Goal: Information Seeking & Learning: Find specific fact

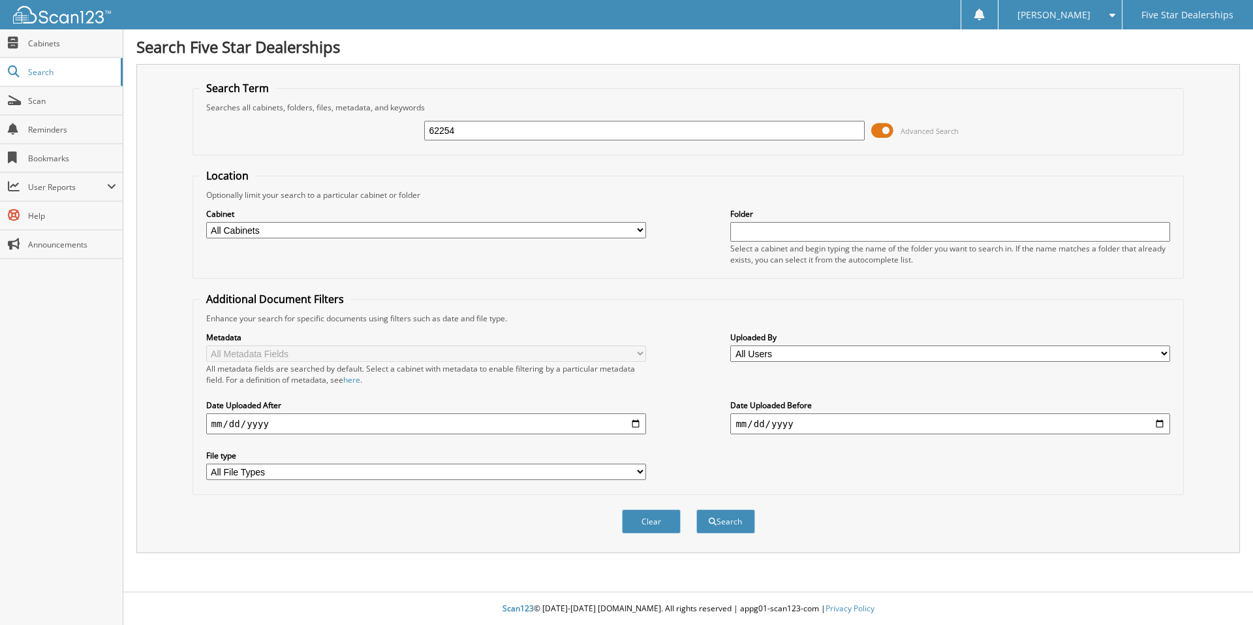
type input "62254"
click at [696, 509] on button "Search" at bounding box center [725, 521] width 59 height 24
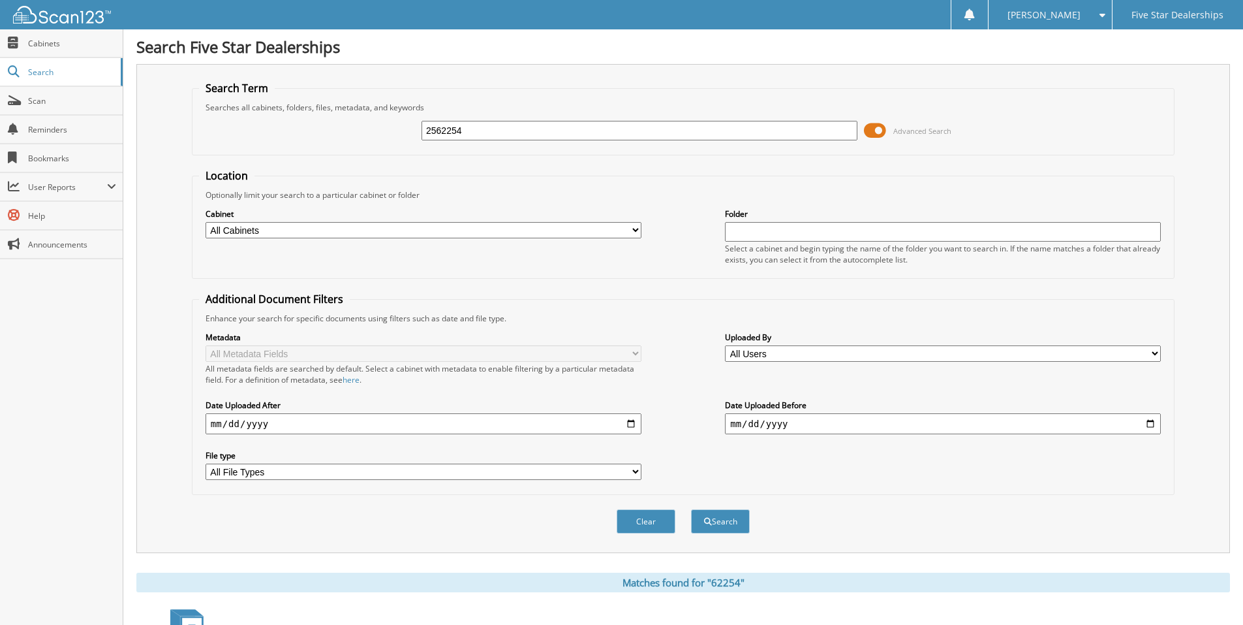
type input "2562254"
click at [691, 509] on button "Search" at bounding box center [720, 521] width 59 height 24
click at [434, 135] on input "2562254" at bounding box center [640, 131] width 436 height 20
click at [435, 128] on input "2562254" at bounding box center [640, 131] width 436 height 20
type input "25,62254"
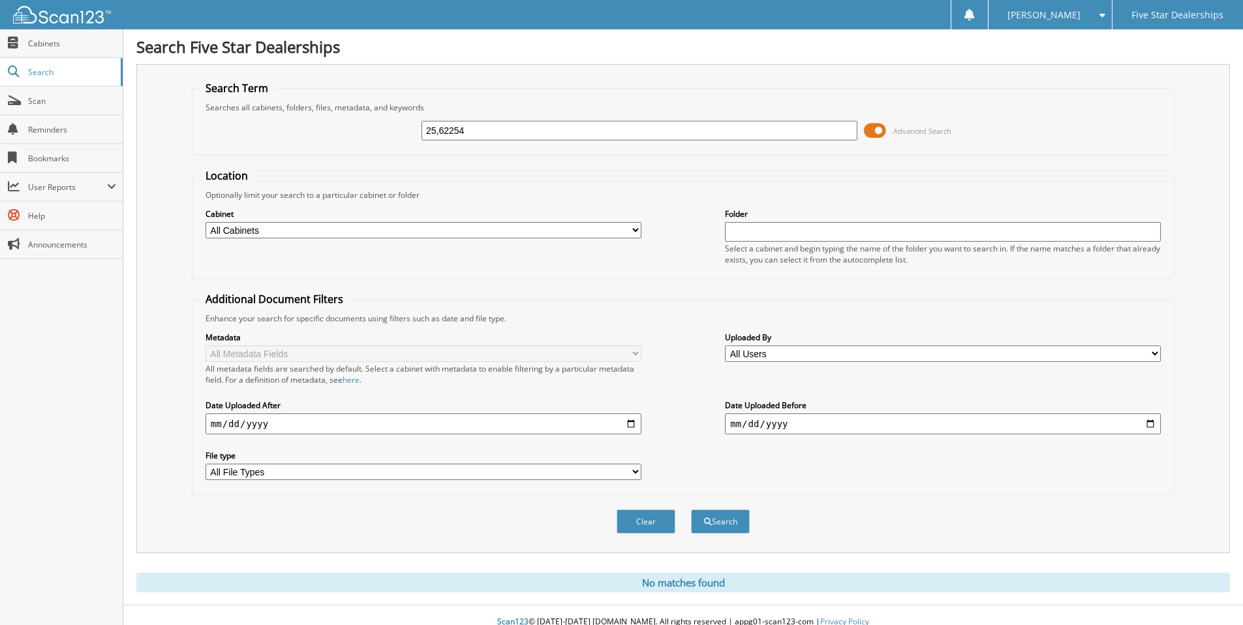
click at [691, 509] on button "Search" at bounding box center [720, 521] width 59 height 24
click at [494, 127] on input "25,62254" at bounding box center [640, 131] width 436 height 20
type input "2562254"
click at [691, 509] on button "Search" at bounding box center [720, 521] width 59 height 24
